Goal: Task Accomplishment & Management: Complete application form

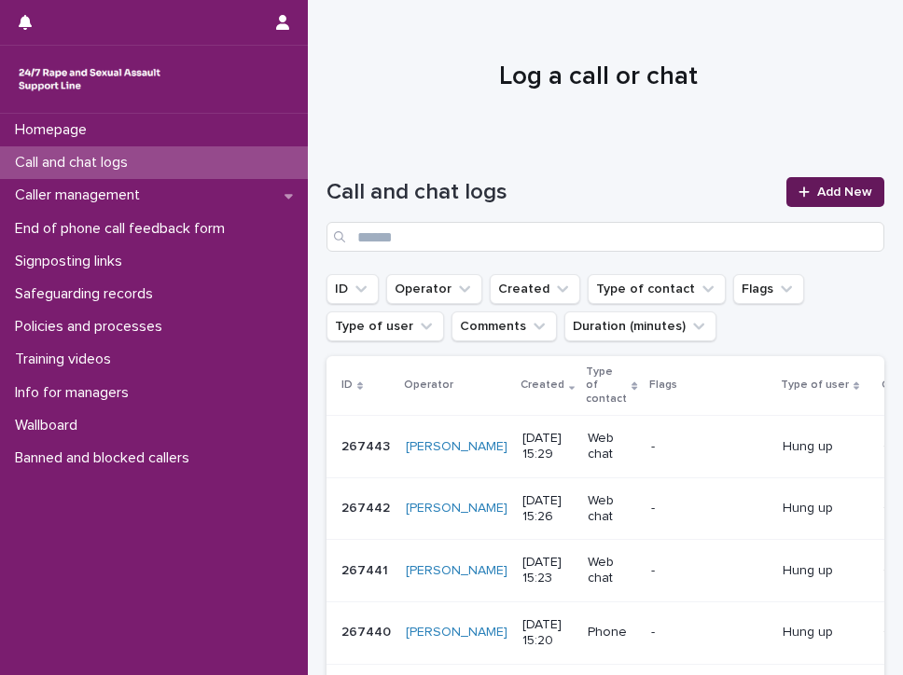
click at [827, 184] on link "Add New" at bounding box center [835, 192] width 98 height 30
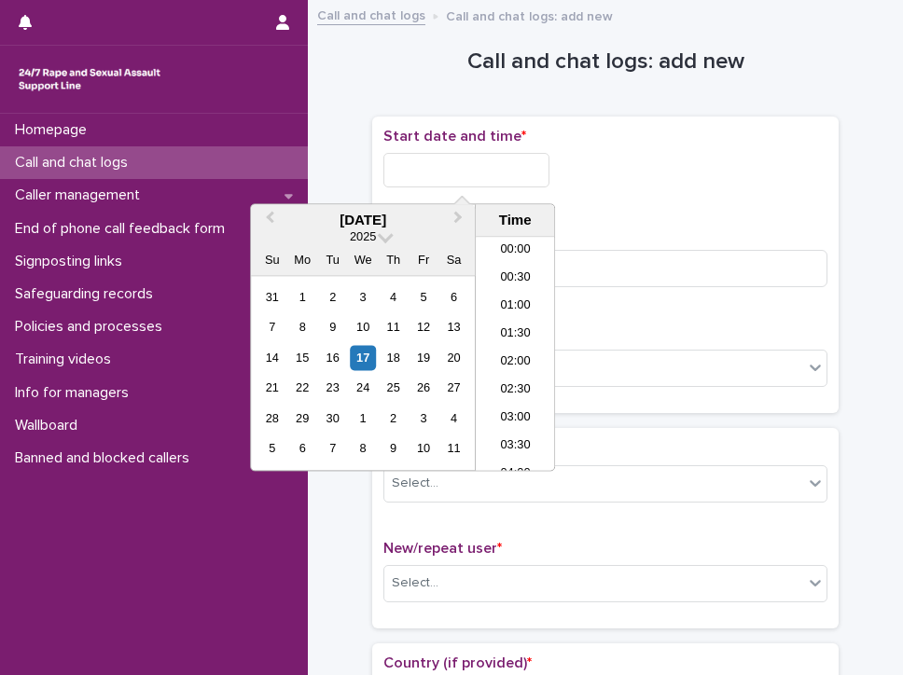
click at [495, 163] on input "text" at bounding box center [466, 170] width 166 height 35
click at [517, 291] on li "14:30" at bounding box center [515, 298] width 79 height 28
click at [505, 167] on input "**********" at bounding box center [466, 170] width 166 height 35
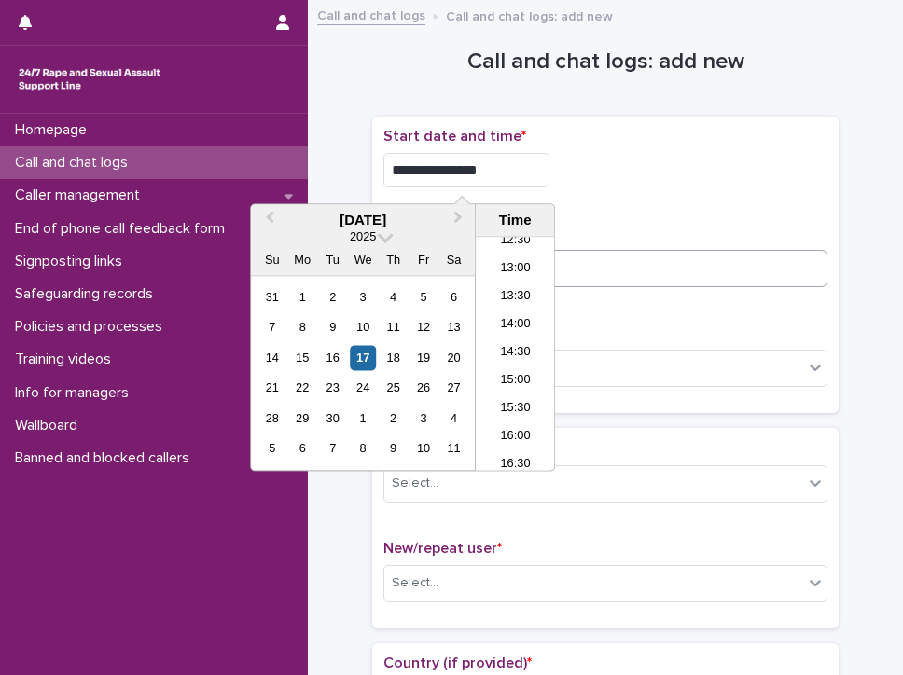
type input "**********"
click at [684, 271] on input at bounding box center [605, 268] width 444 height 37
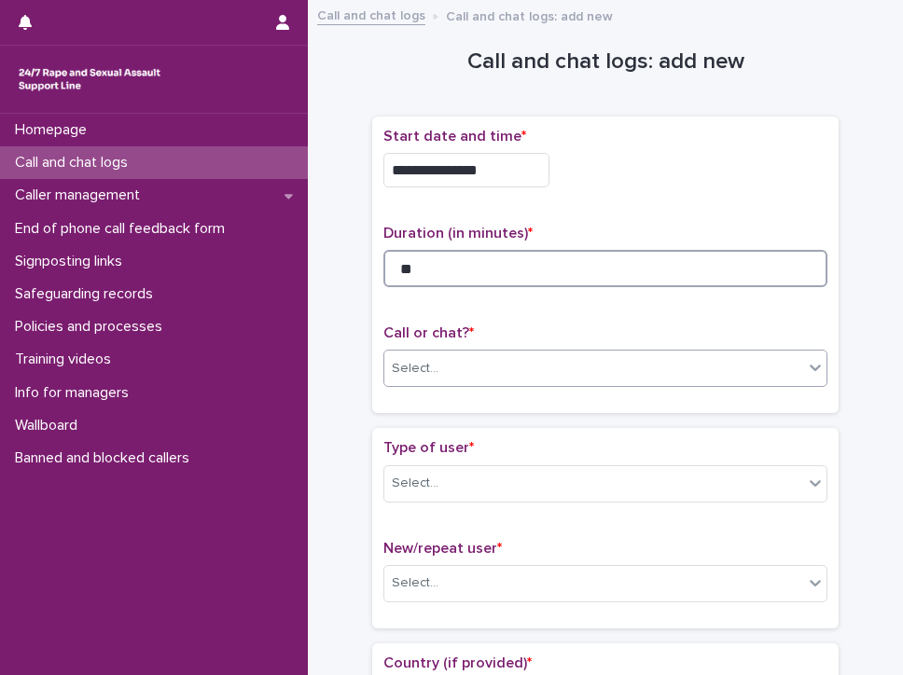
type input "**"
click at [423, 366] on div "Select..." at bounding box center [415, 369] width 47 height 20
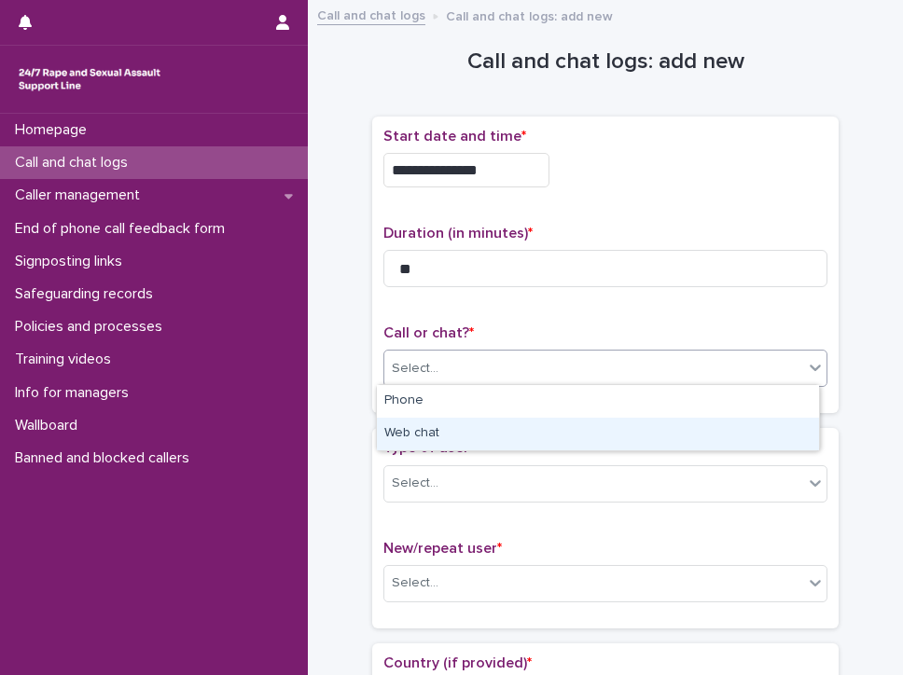
click at [440, 426] on div "Web chat" at bounding box center [598, 434] width 442 height 33
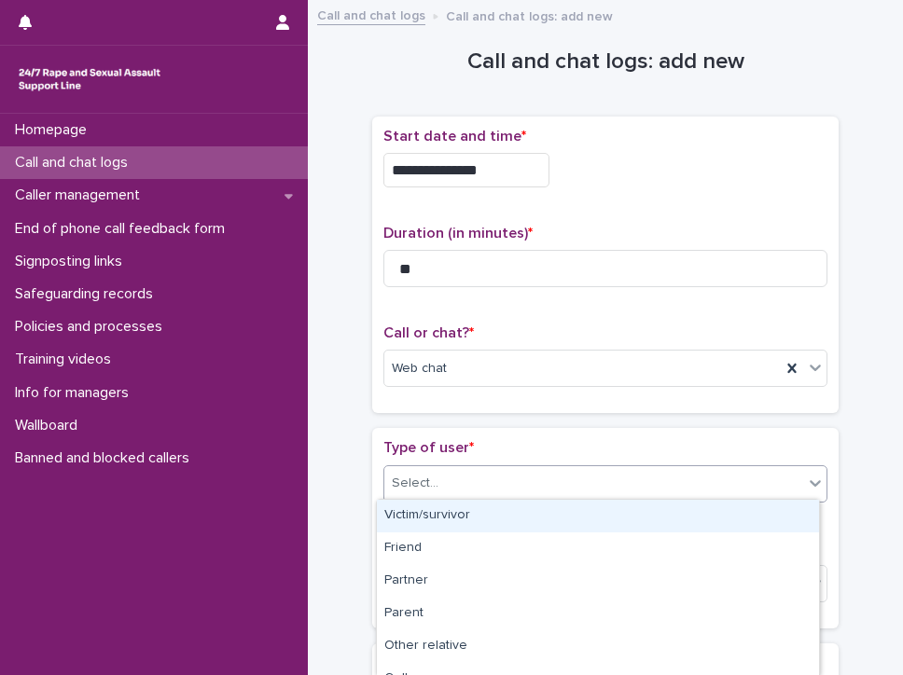
click at [448, 468] on div "Select..." at bounding box center [593, 483] width 419 height 31
click at [457, 510] on div "Victim/survivor" at bounding box center [598, 516] width 442 height 33
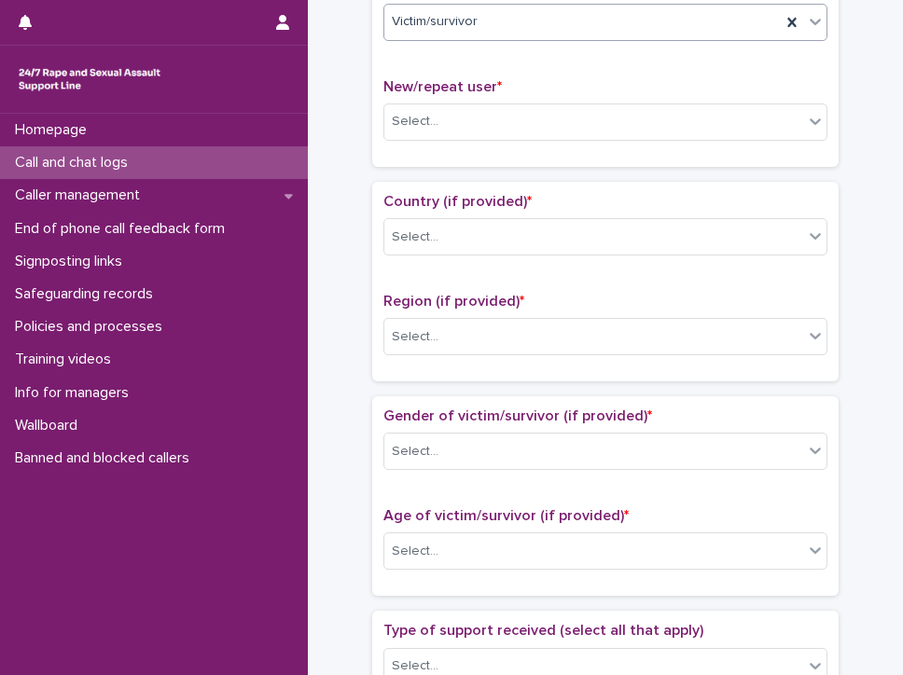
scroll to position [466, 0]
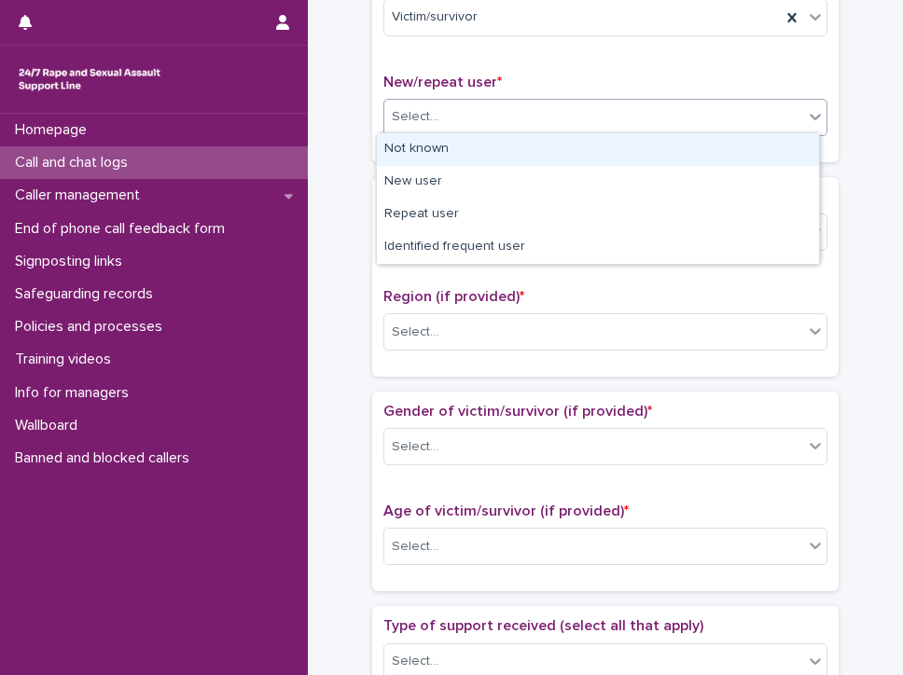
click at [440, 113] on input "text" at bounding box center [441, 116] width 2 height 18
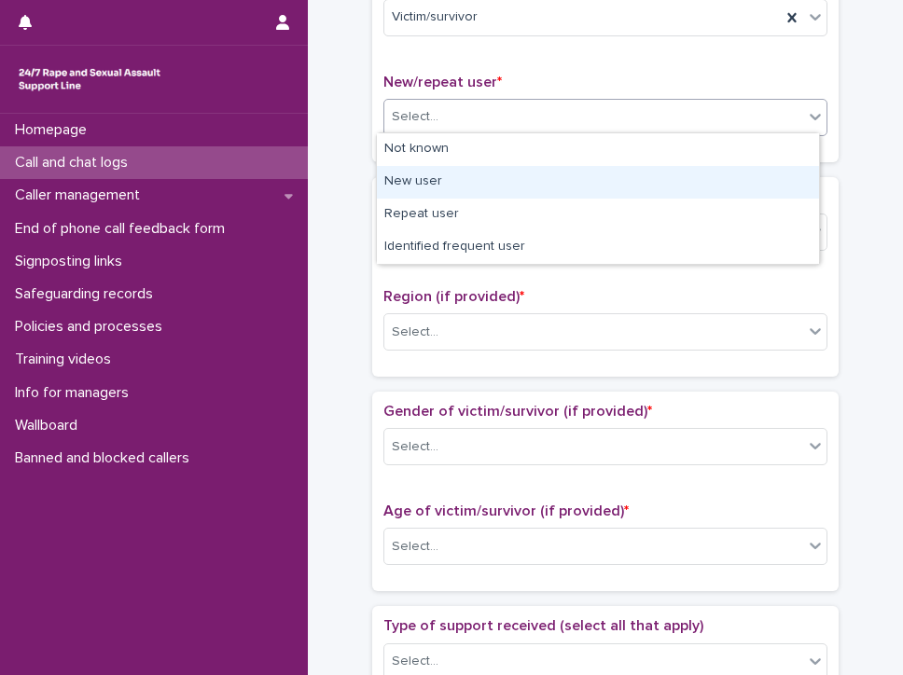
click at [578, 180] on div "New user" at bounding box center [598, 182] width 442 height 33
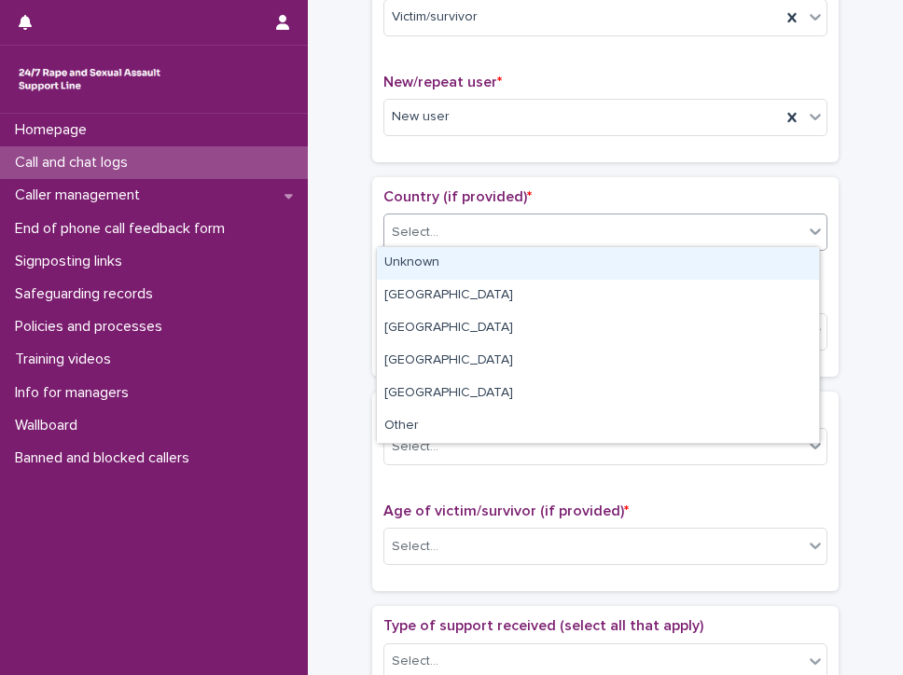
click at [498, 222] on div "Select..." at bounding box center [593, 232] width 419 height 31
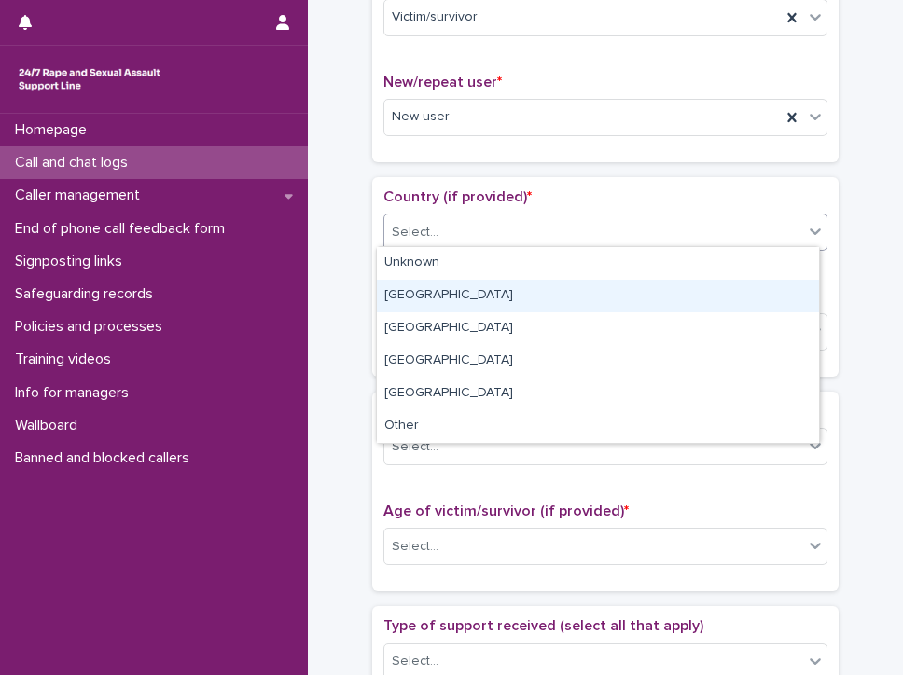
click at [493, 299] on div "[GEOGRAPHIC_DATA]" at bounding box center [598, 296] width 442 height 33
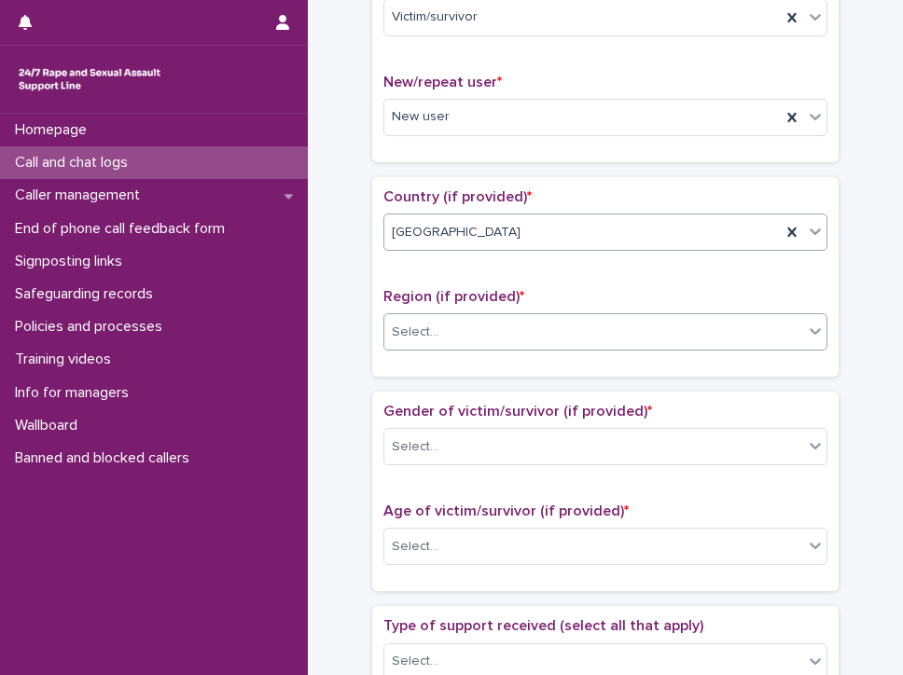
click at [492, 335] on div "Select..." at bounding box center [593, 332] width 419 height 31
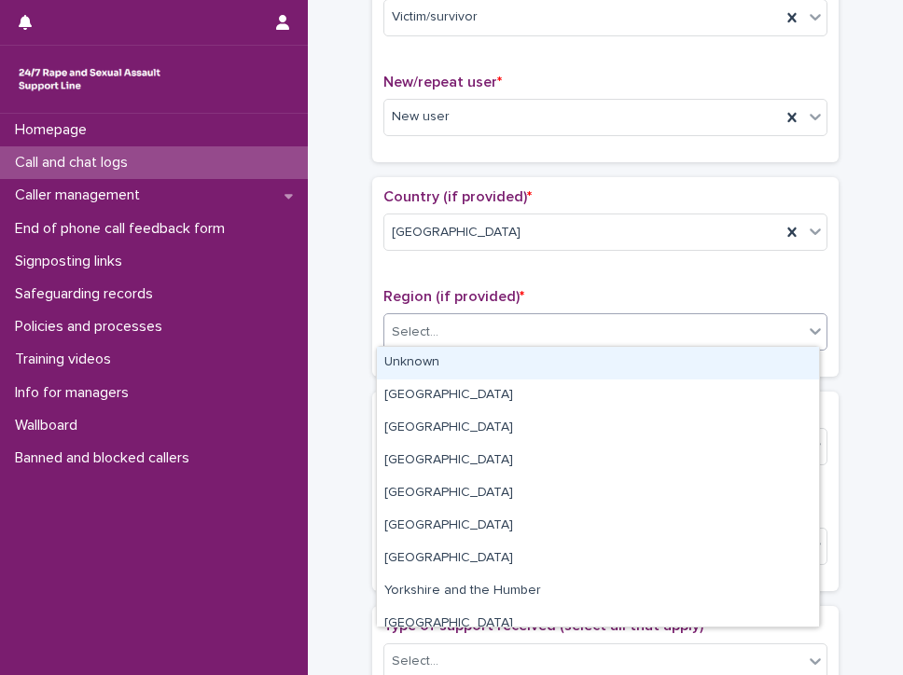
click at [486, 366] on div "Unknown" at bounding box center [598, 363] width 442 height 33
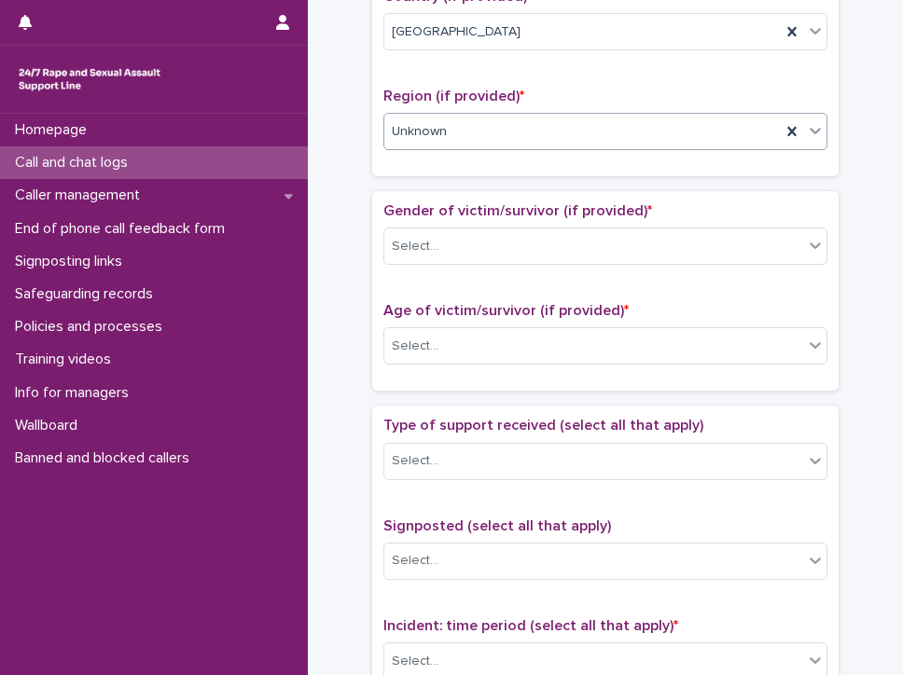
scroll to position [746, 0]
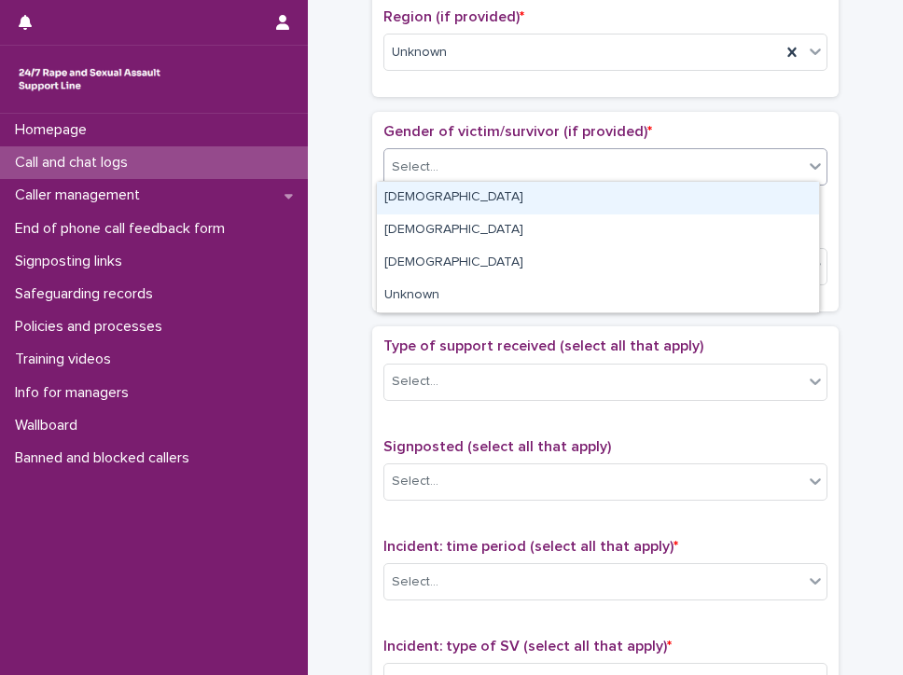
click at [425, 158] on div "Select..." at bounding box center [415, 168] width 47 height 20
click at [433, 196] on div "[DEMOGRAPHIC_DATA]" at bounding box center [598, 198] width 442 height 33
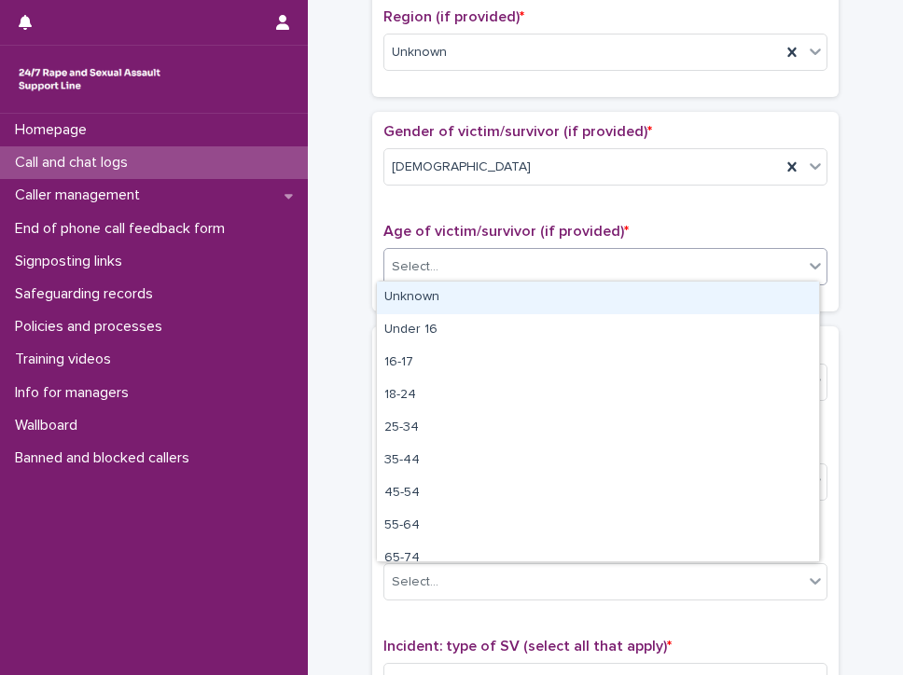
click at [433, 258] on div "Select..." at bounding box center [593, 267] width 419 height 31
click at [435, 294] on div "Unknown" at bounding box center [598, 298] width 442 height 33
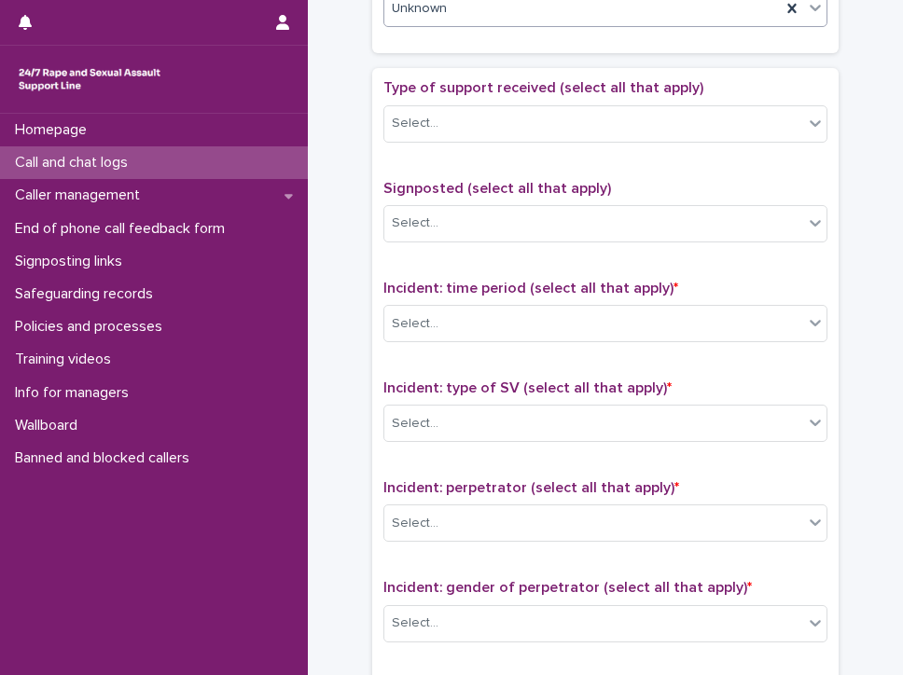
scroll to position [1026, 0]
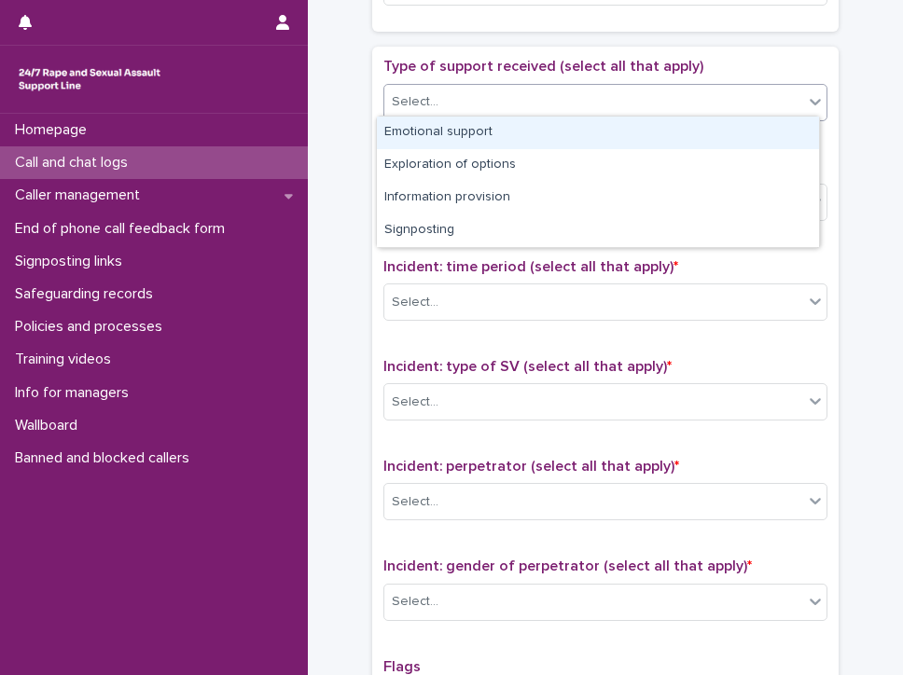
click at [571, 92] on div "Select..." at bounding box center [593, 102] width 419 height 31
click at [475, 126] on div "Emotional support" at bounding box center [598, 133] width 442 height 33
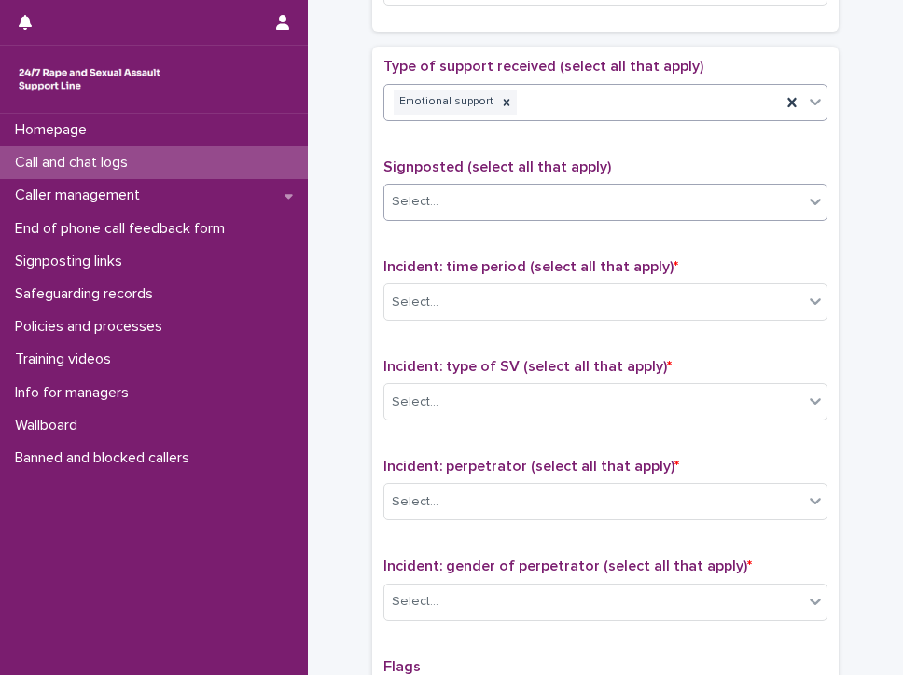
click at [463, 190] on div "Select..." at bounding box center [593, 202] width 419 height 31
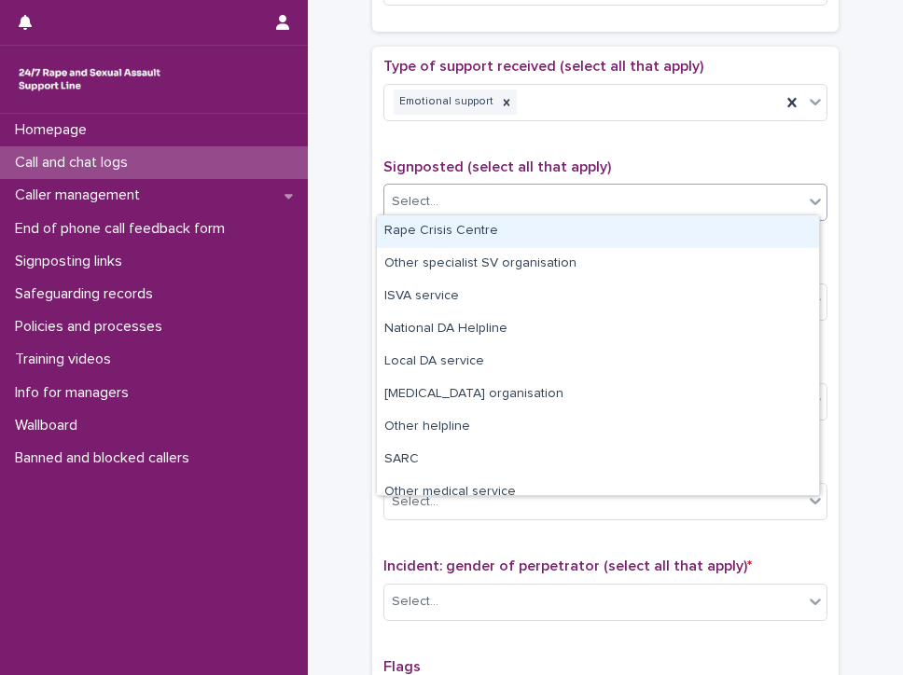
click at [464, 228] on div "Rape Crisis Centre" at bounding box center [598, 231] width 442 height 33
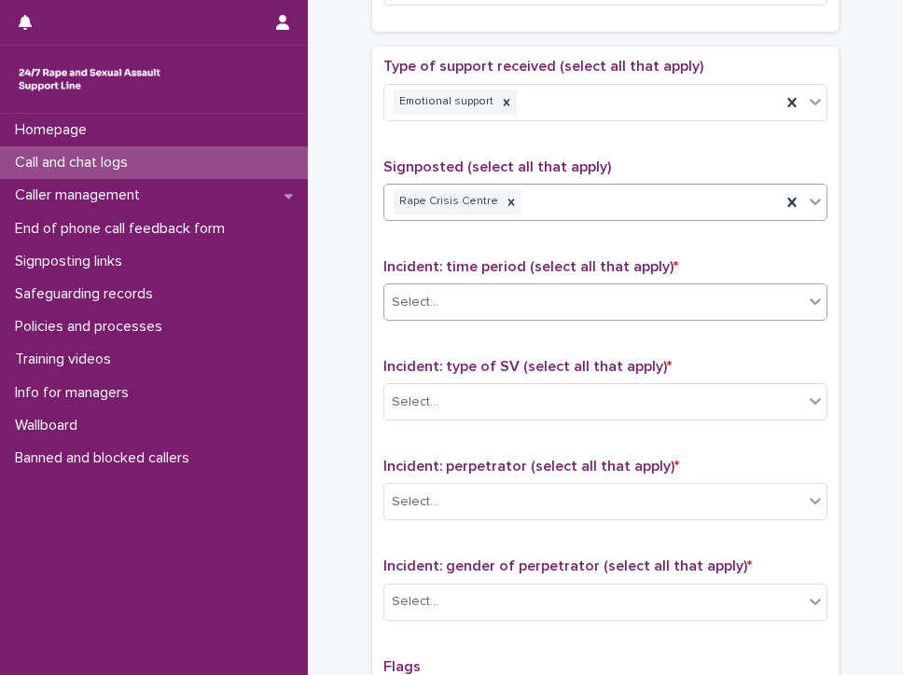
click at [465, 287] on div "Select..." at bounding box center [593, 302] width 419 height 31
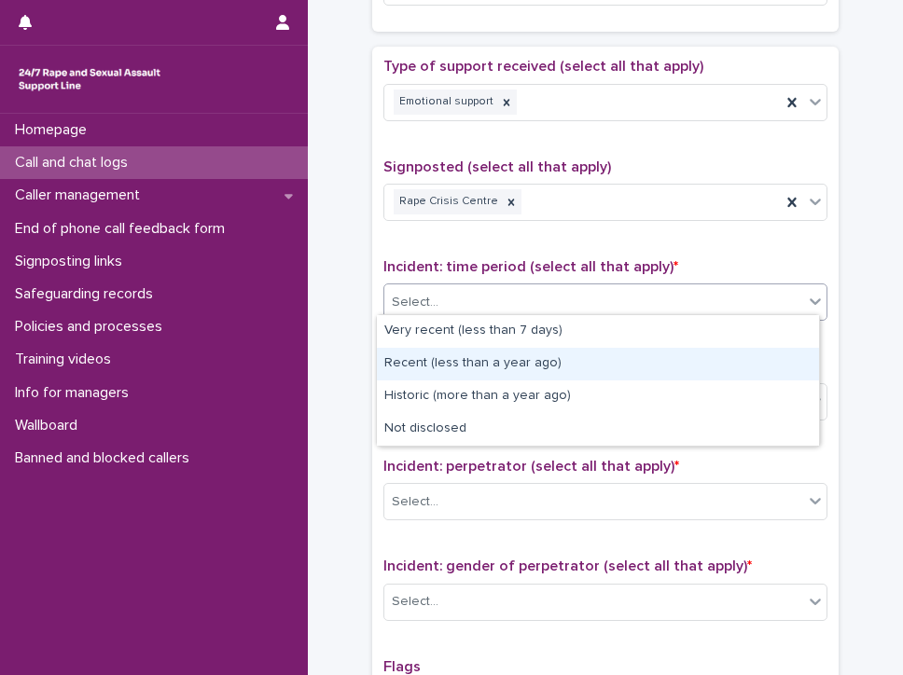
click at [589, 372] on div "Recent (less than a year ago)" at bounding box center [598, 364] width 442 height 33
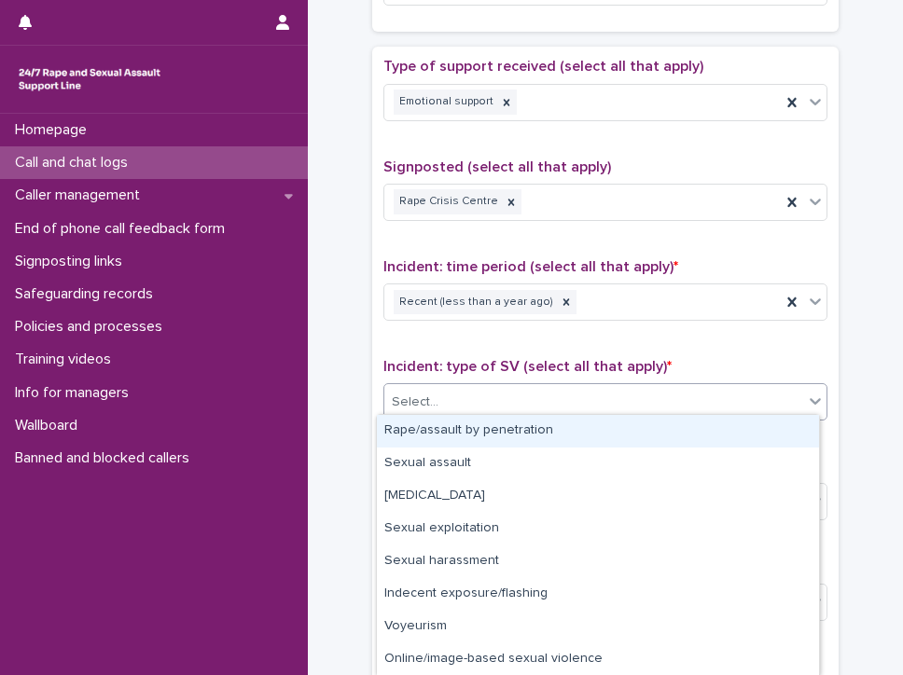
click at [510, 397] on div "Select..." at bounding box center [593, 402] width 419 height 31
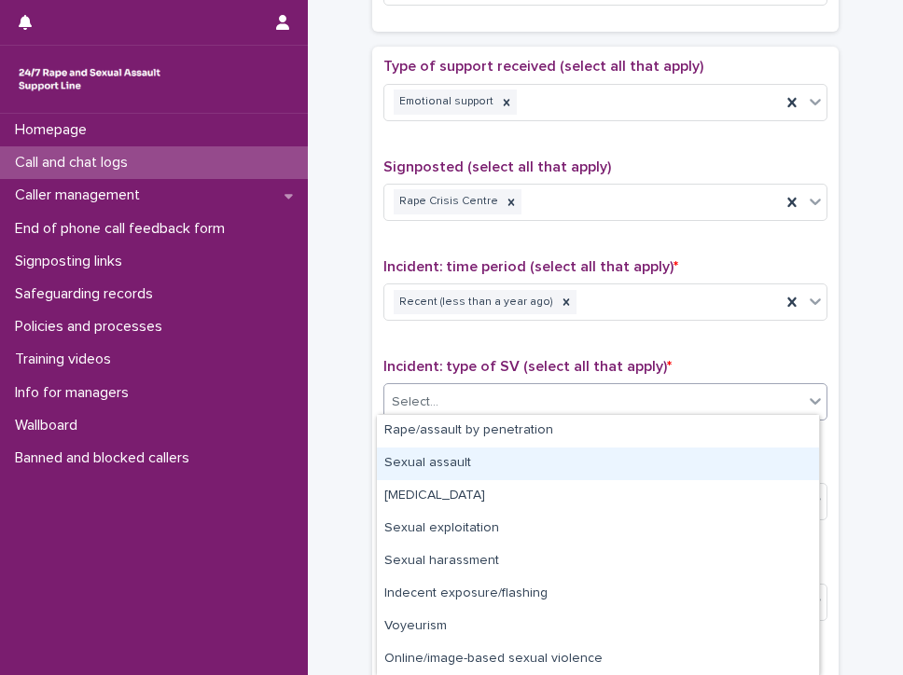
click at [485, 458] on div "Sexual assault" at bounding box center [598, 464] width 442 height 33
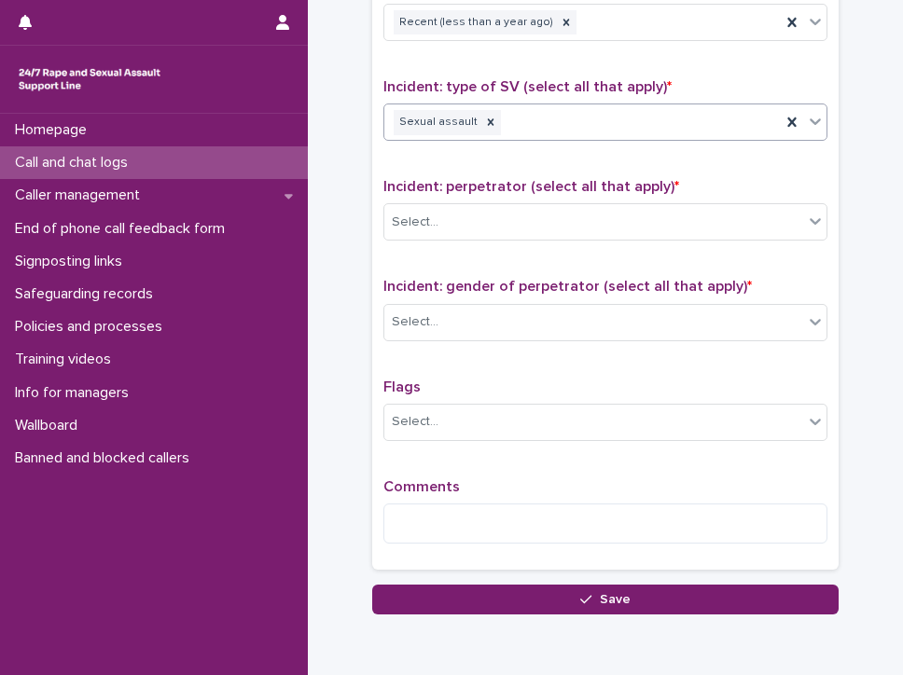
scroll to position [1383, 0]
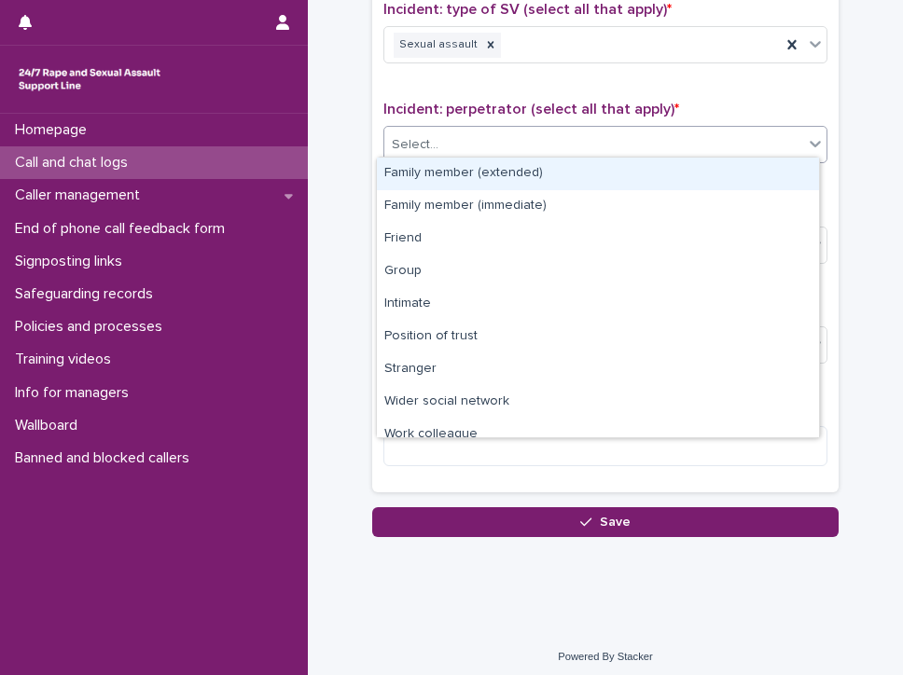
click at [459, 130] on div "Select..." at bounding box center [593, 145] width 419 height 31
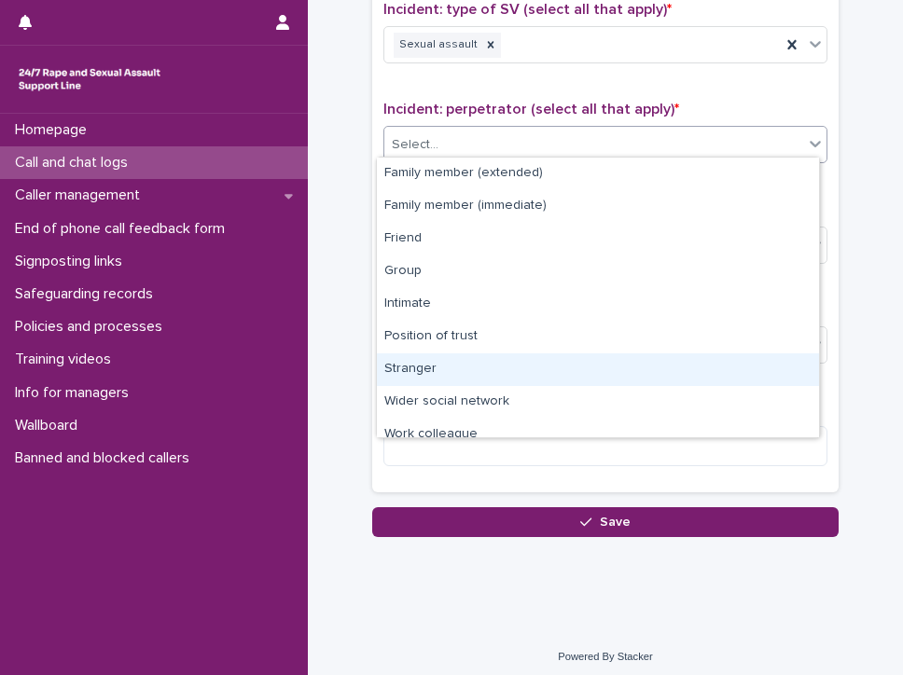
click at [435, 371] on div "Stranger" at bounding box center [598, 369] width 442 height 33
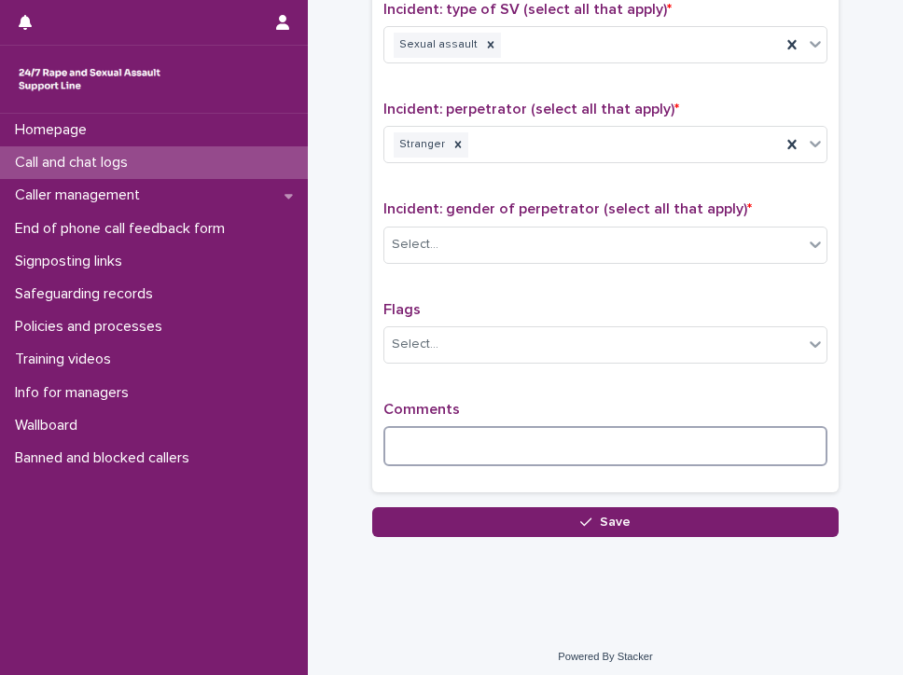
click at [451, 434] on textarea at bounding box center [605, 446] width 444 height 40
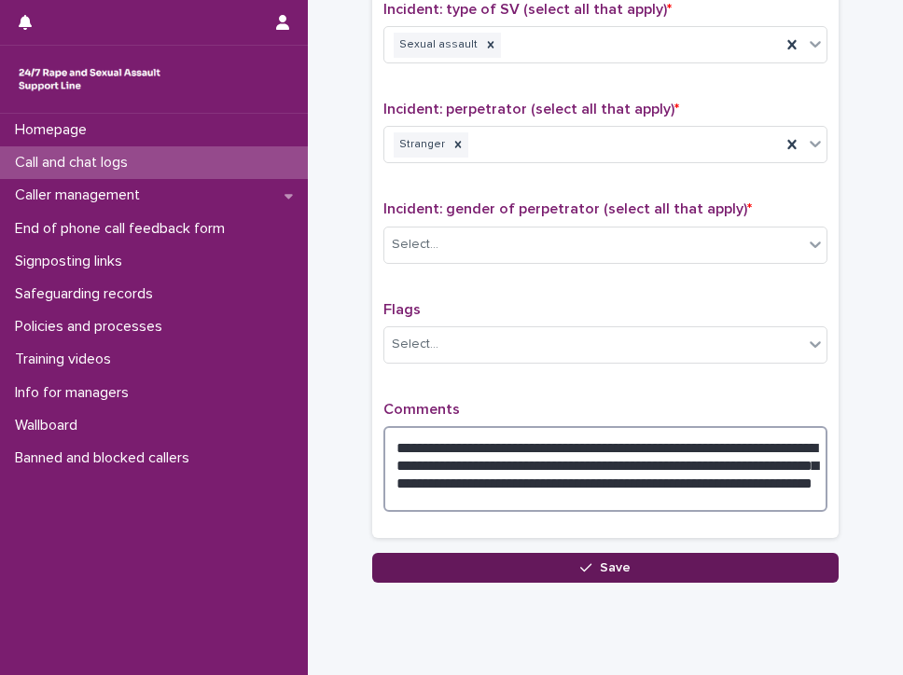
type textarea "**********"
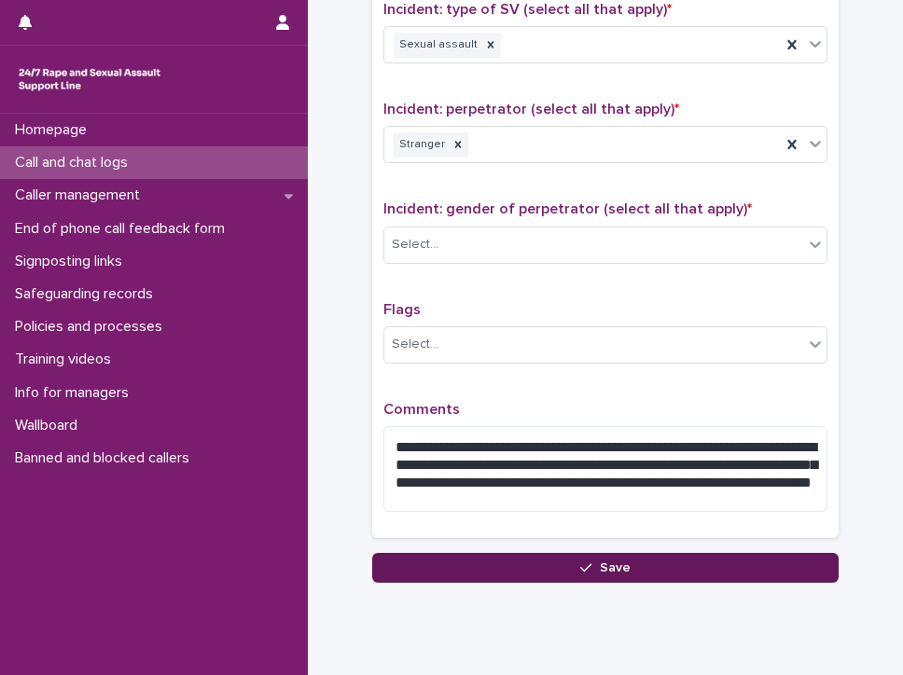
click at [662, 553] on button "Save" at bounding box center [605, 568] width 466 height 30
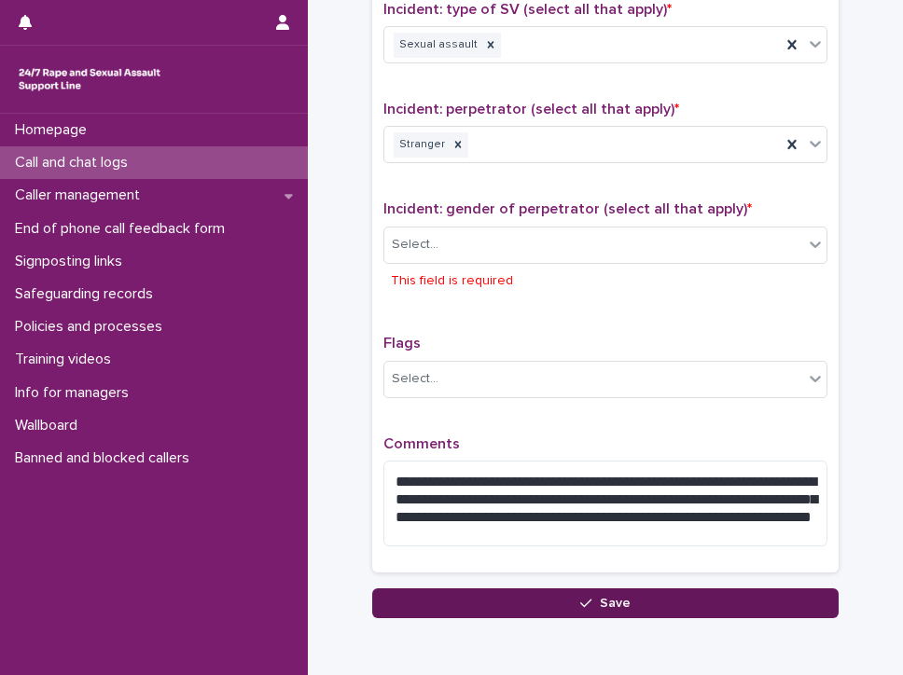
scroll to position [1463, 0]
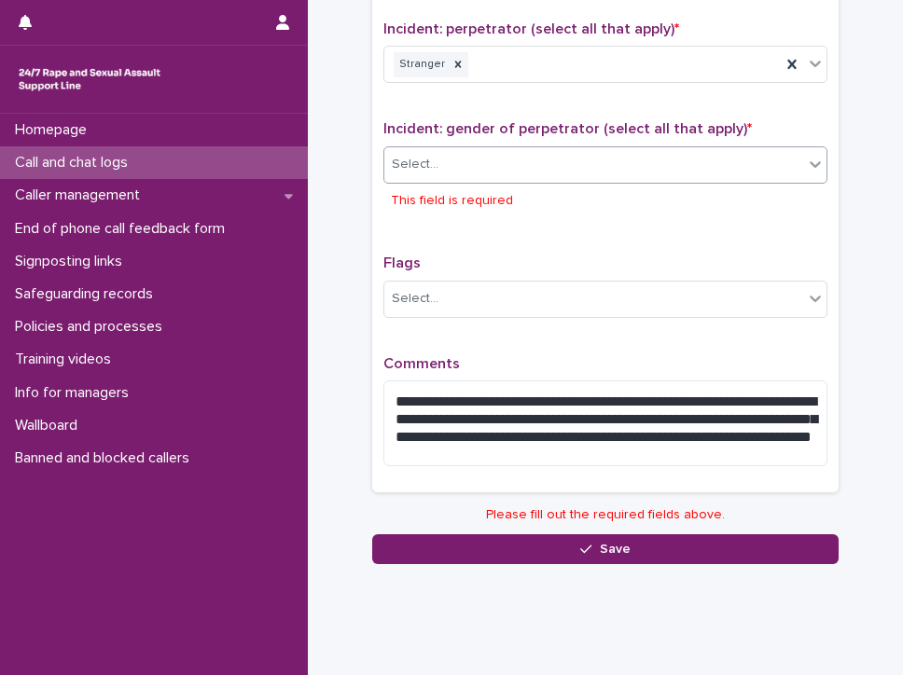
click at [472, 159] on div "Select..." at bounding box center [593, 164] width 419 height 31
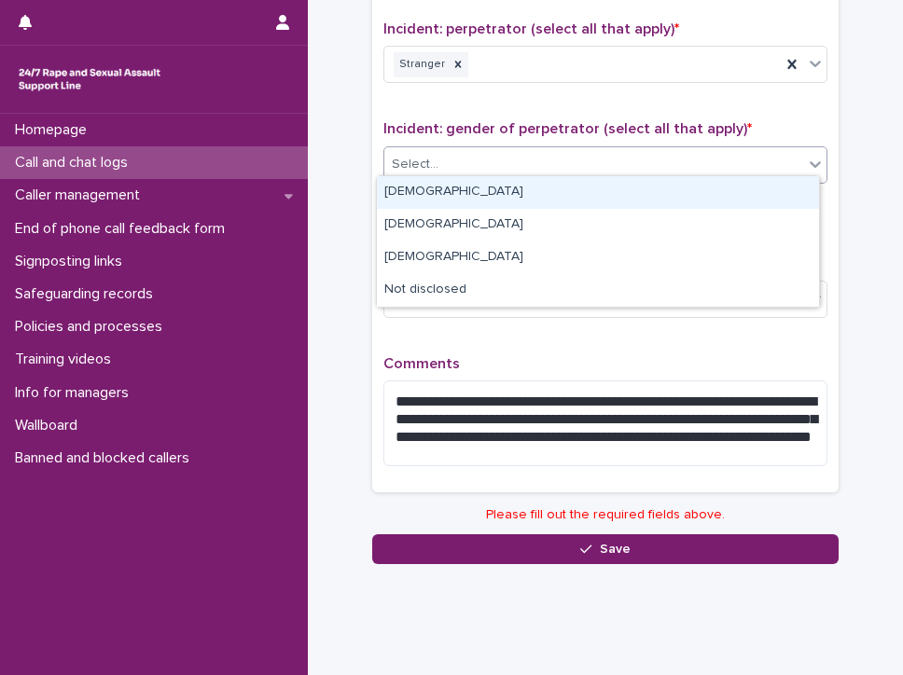
click at [448, 192] on div "[DEMOGRAPHIC_DATA]" at bounding box center [598, 192] width 442 height 33
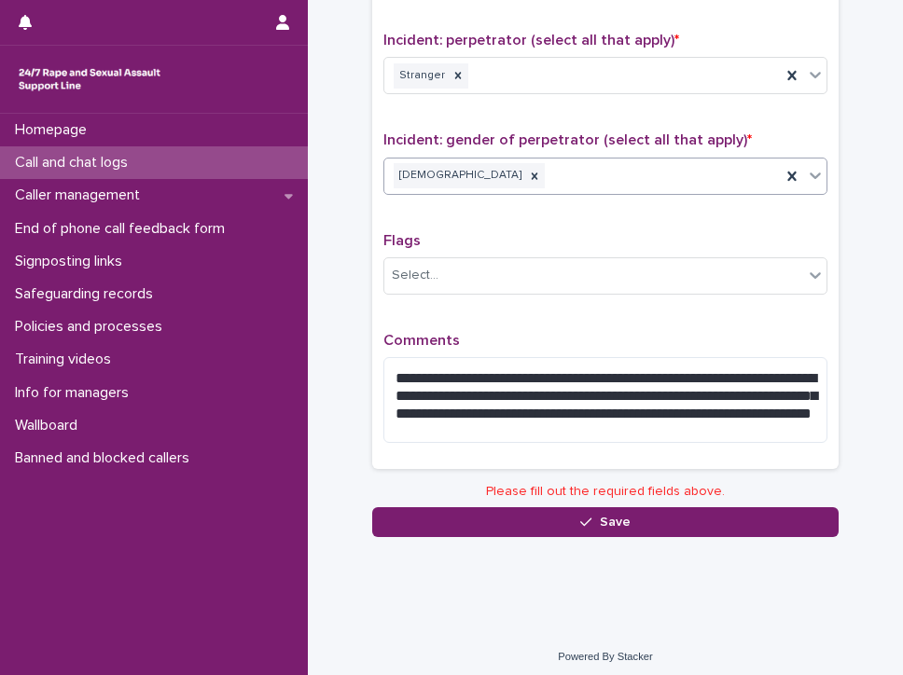
scroll to position [1429, 0]
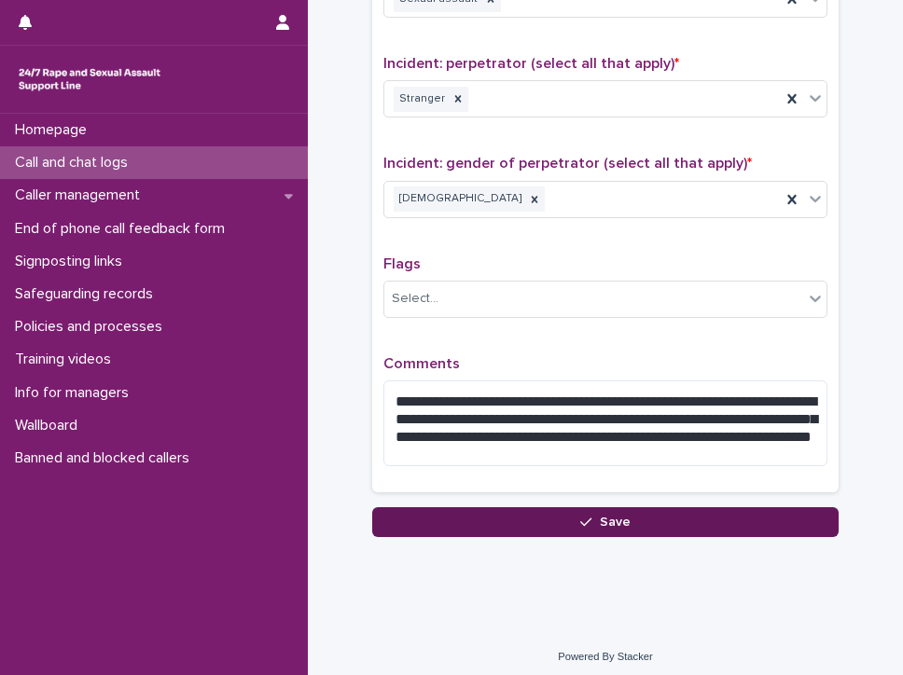
click at [610, 516] on span "Save" at bounding box center [615, 522] width 31 height 13
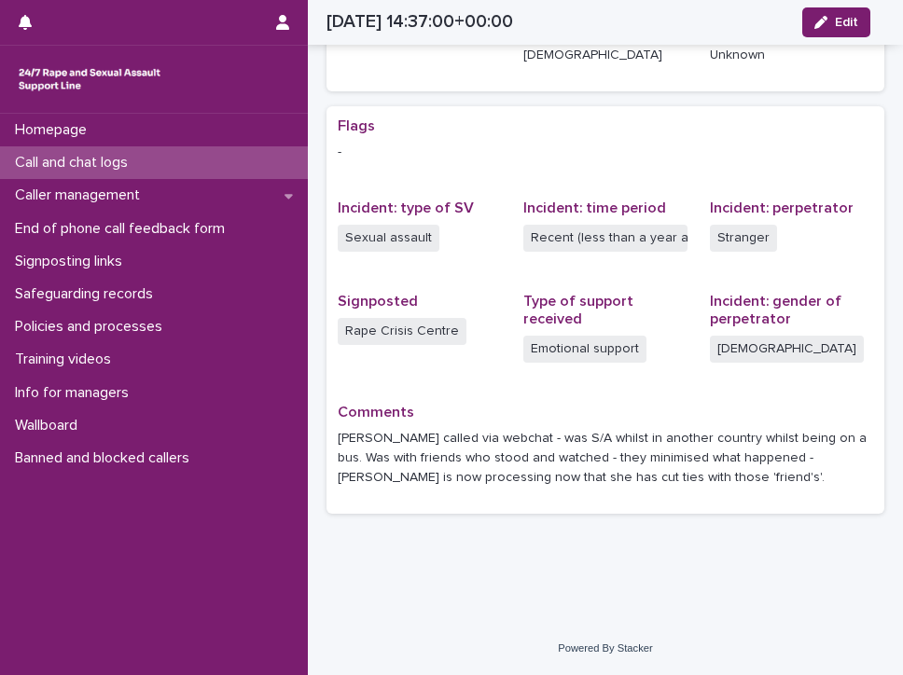
scroll to position [317, 0]
click at [58, 156] on p "Call and chat logs" at bounding box center [74, 163] width 135 height 18
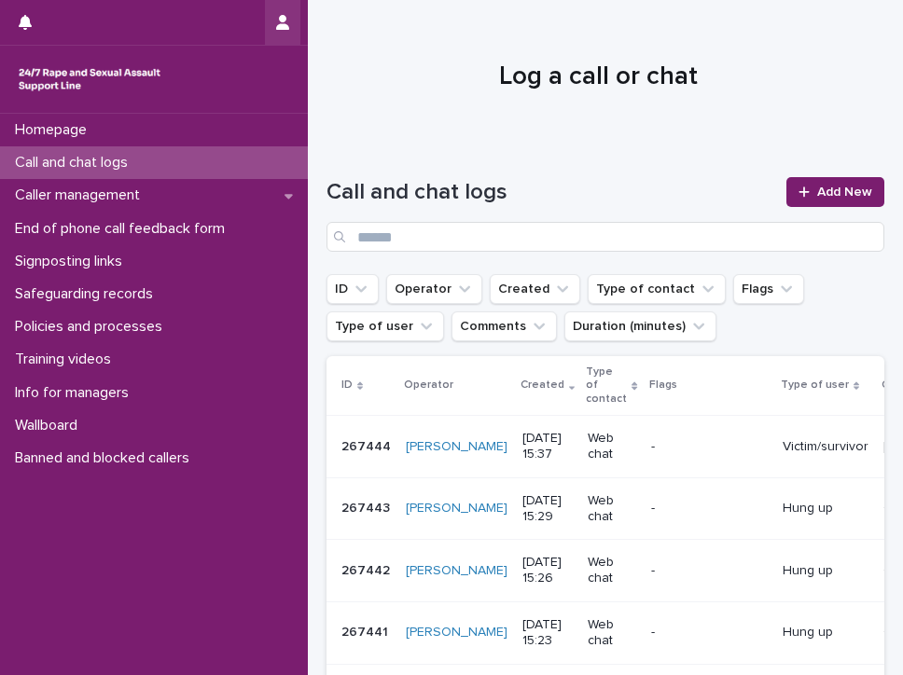
click at [287, 17] on icon "button" at bounding box center [282, 22] width 13 height 15
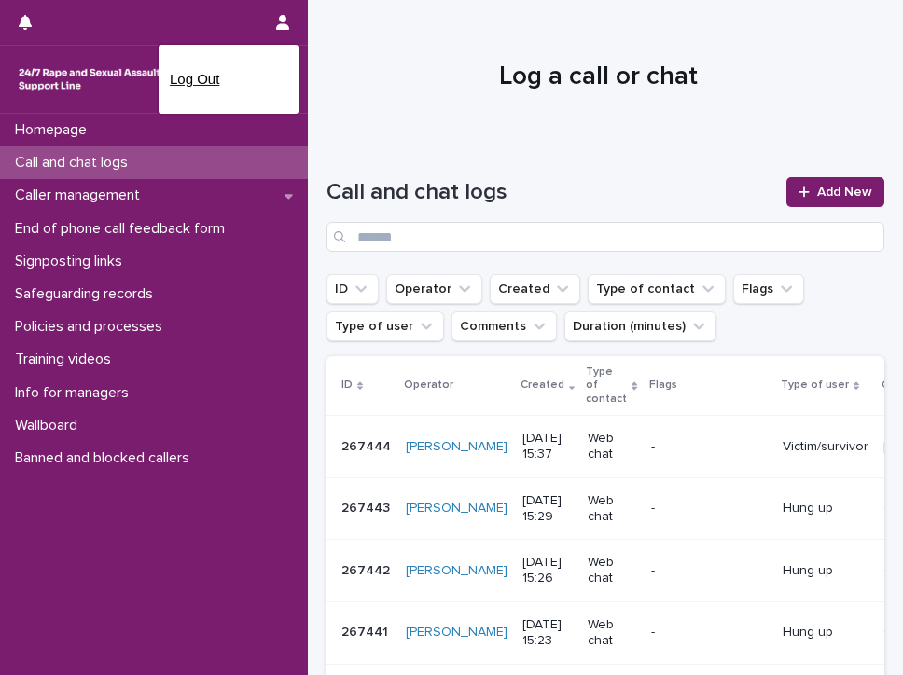
click at [206, 75] on p "Log Out" at bounding box center [229, 79] width 118 height 32
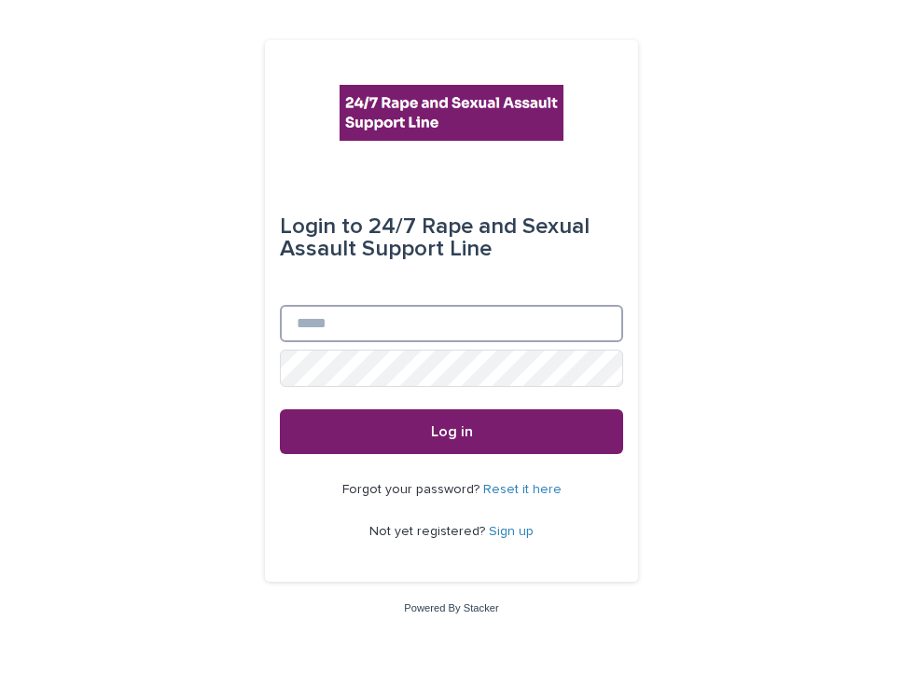
type input "**********"
